Goal: Transaction & Acquisition: Register for event/course

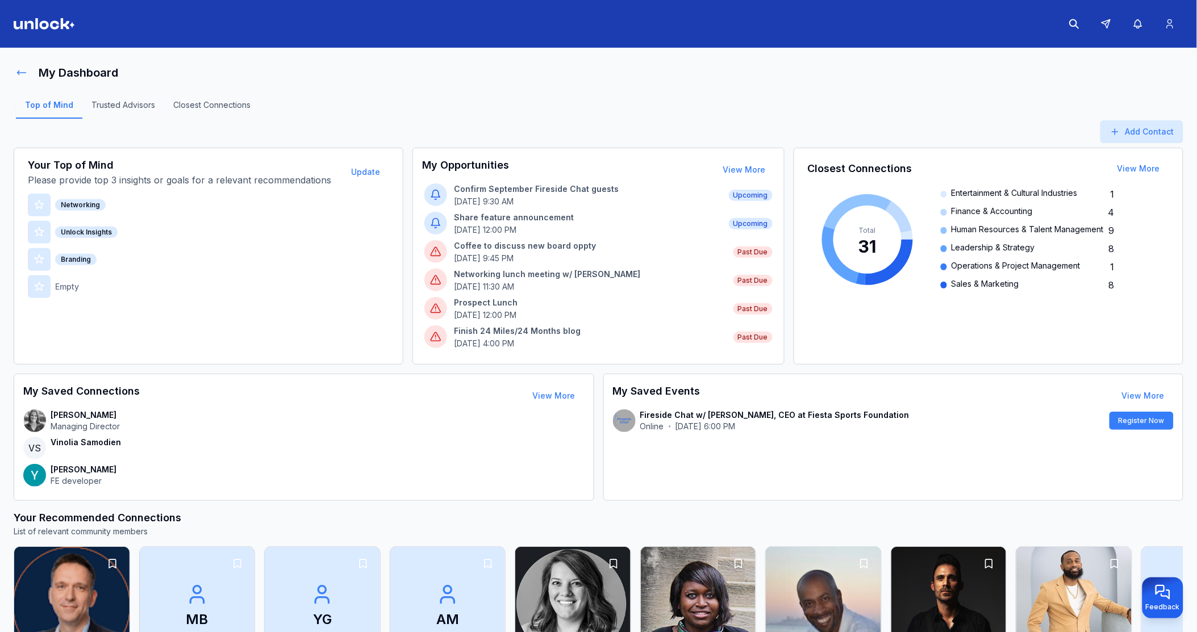
click at [20, 78] on icon at bounding box center [21, 72] width 11 height 11
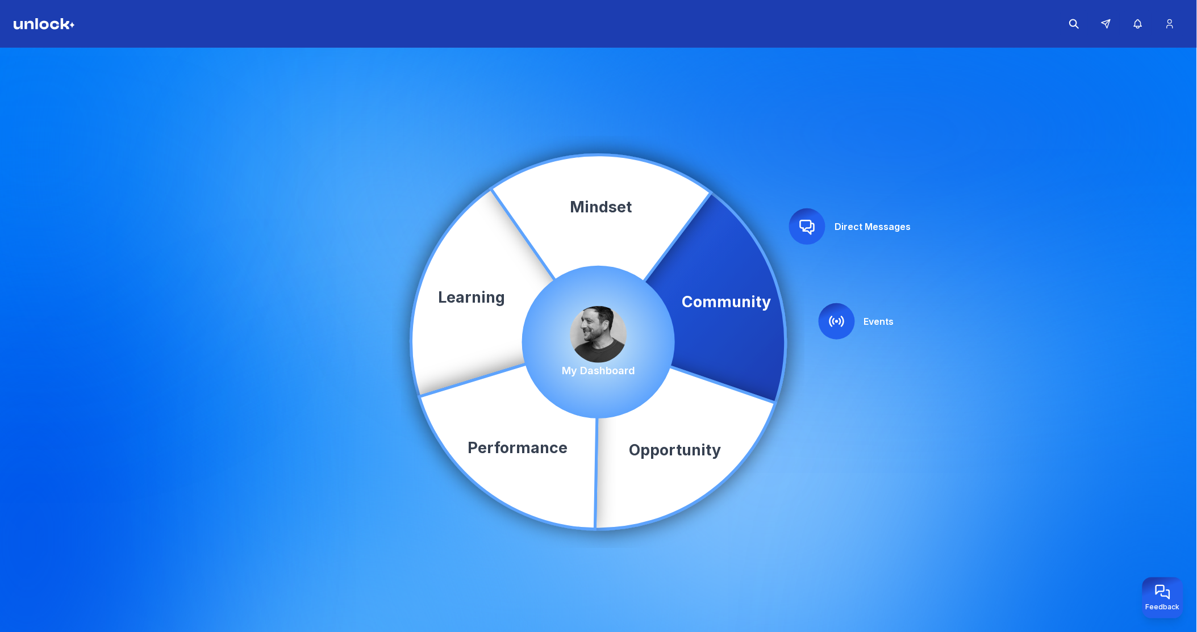
click at [847, 322] on div at bounding box center [837, 321] width 36 height 36
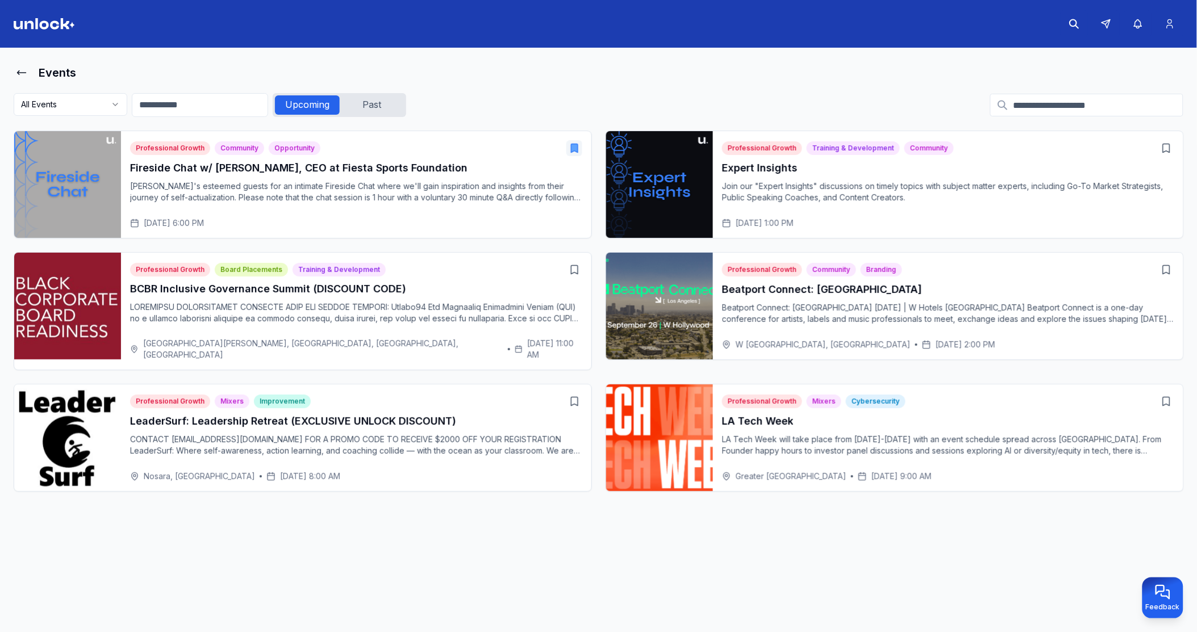
click at [231, 172] on h3 "Fireside Chat w/ [PERSON_NAME], CEO at Fiesta Sports Foundation" at bounding box center [356, 168] width 452 height 16
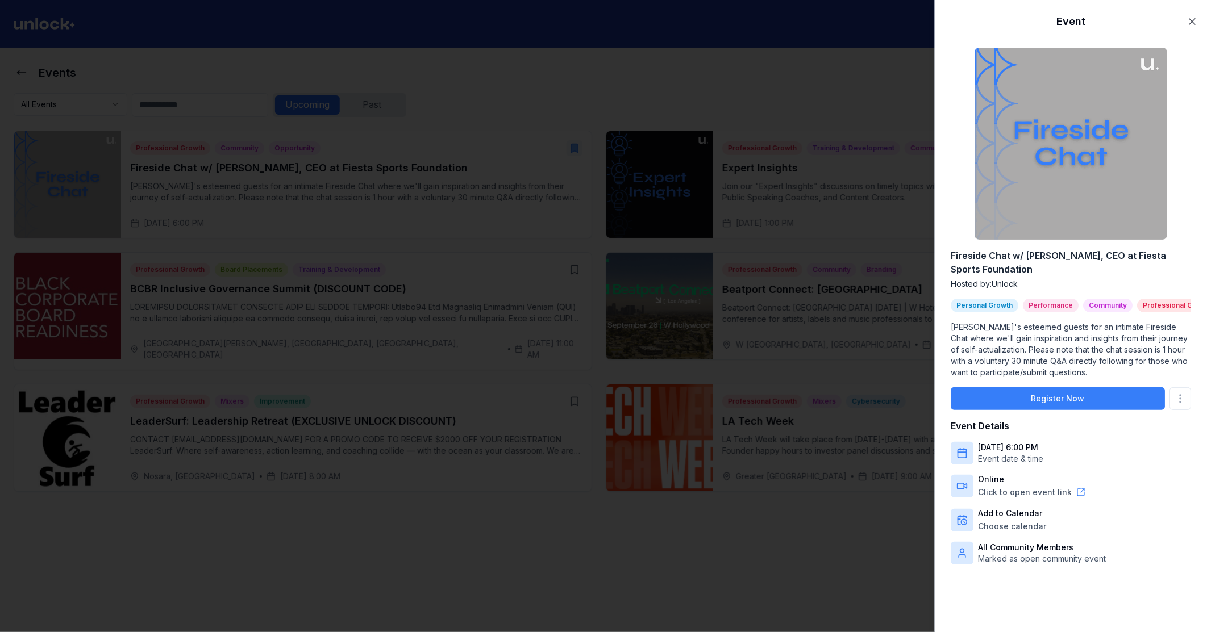
click at [1043, 351] on p "[PERSON_NAME]'s esteemed guests for an intimate Fireside Chat where we'll gain …" at bounding box center [1071, 350] width 240 height 57
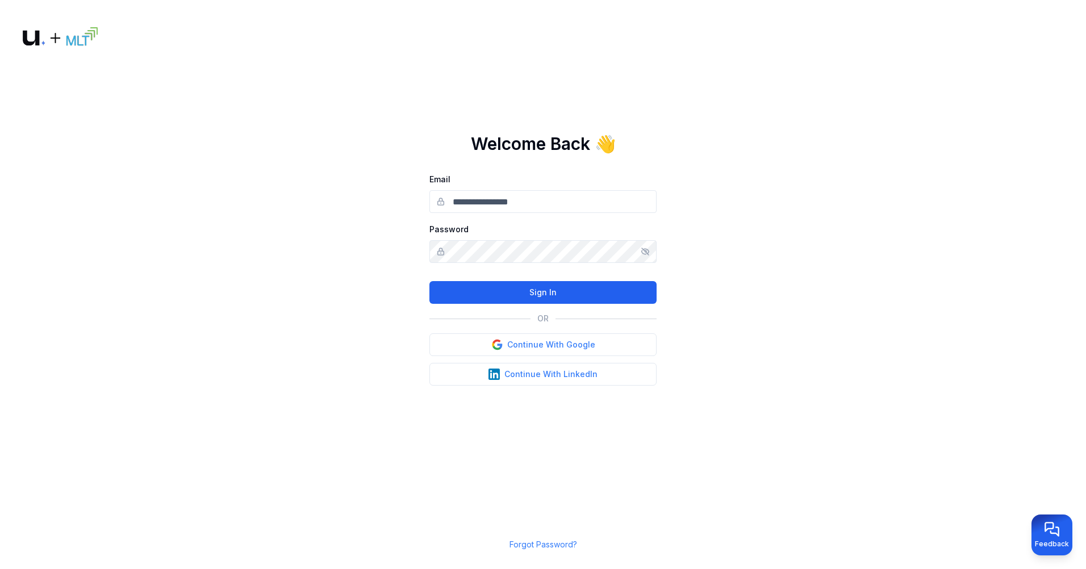
type input "**********"
click at [486, 286] on button "Sign In" at bounding box center [543, 292] width 227 height 23
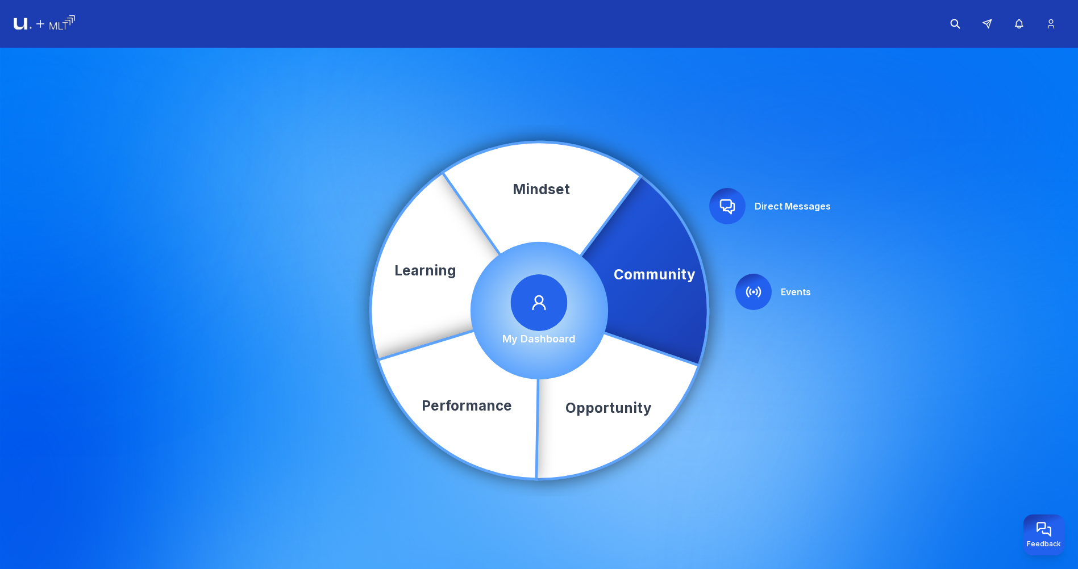
click at [749, 289] on icon at bounding box center [753, 292] width 18 height 18
